Goal: Information Seeking & Learning: Learn about a topic

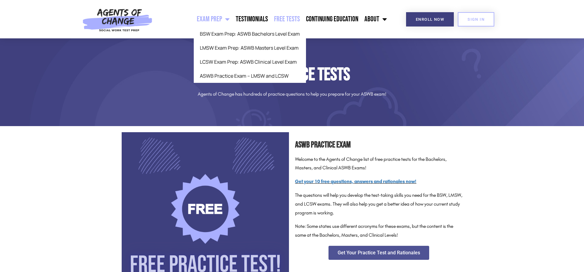
click at [229, 20] on span "Menu" at bounding box center [226, 18] width 8 height 13
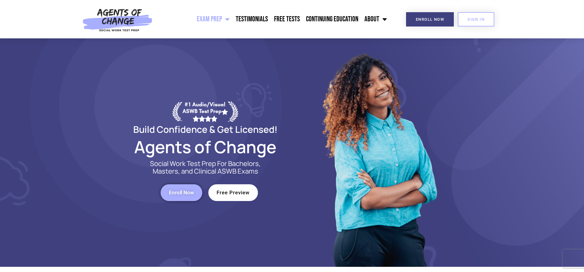
click at [229, 20] on span "Menu" at bounding box center [226, 18] width 8 height 13
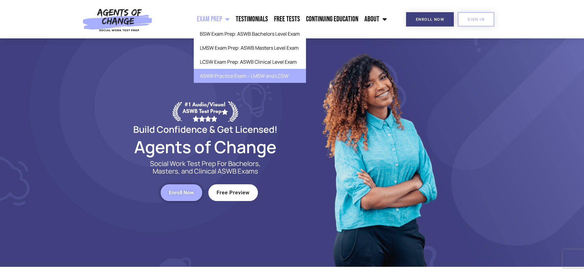
click at [262, 76] on link "ASWB Practice Exam – LMSW and LCSW" at bounding box center [250, 76] width 112 height 14
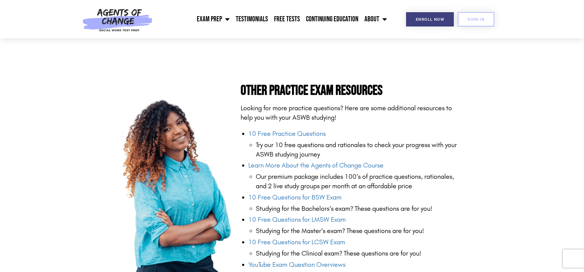
scroll to position [590, 0]
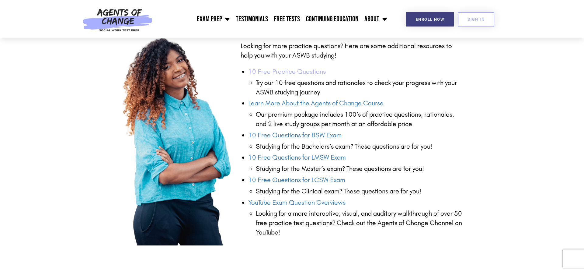
click at [272, 68] on link "10 Free Practice Questions" at bounding box center [287, 72] width 78 height 8
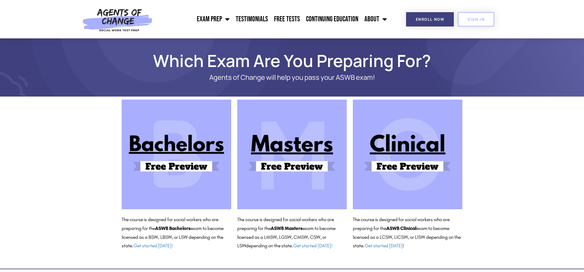
click at [293, 166] on img at bounding box center [292, 154] width 110 height 110
